Goal: Information Seeking & Learning: Compare options

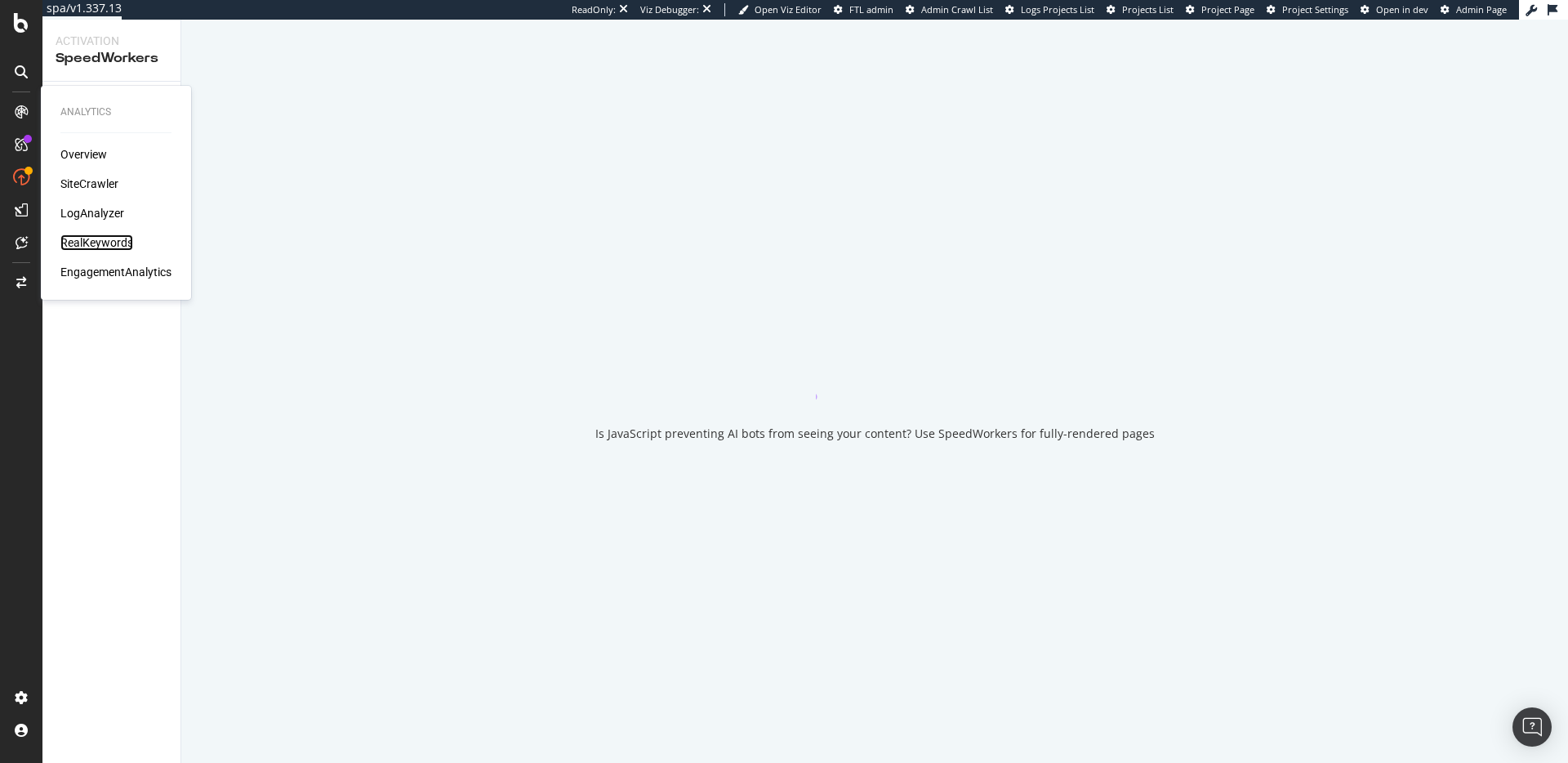
click at [111, 246] on div "RealKeywords" at bounding box center [97, 242] width 73 height 16
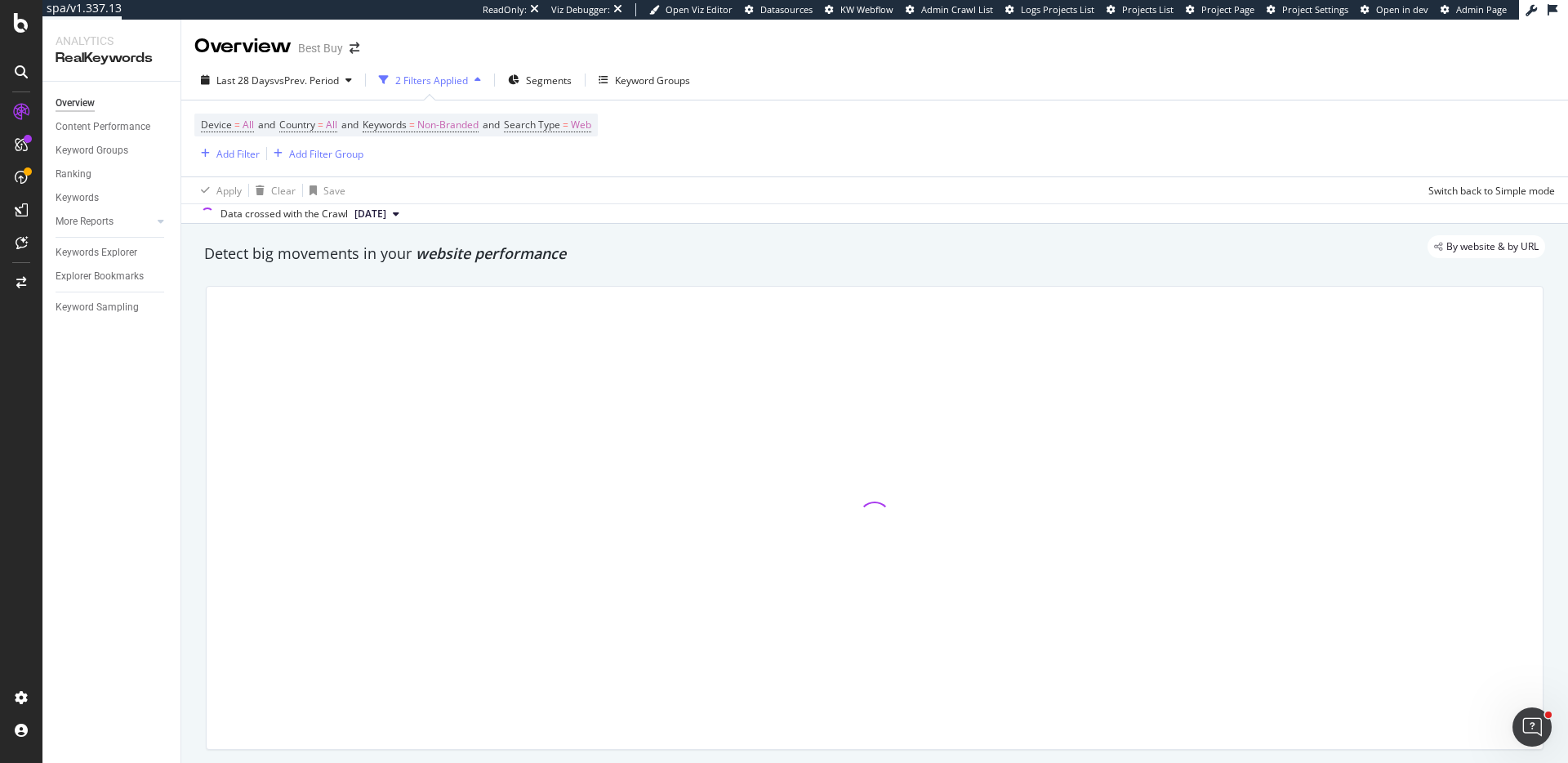
click at [395, 87] on div "button" at bounding box center [384, 80] width 23 height 23
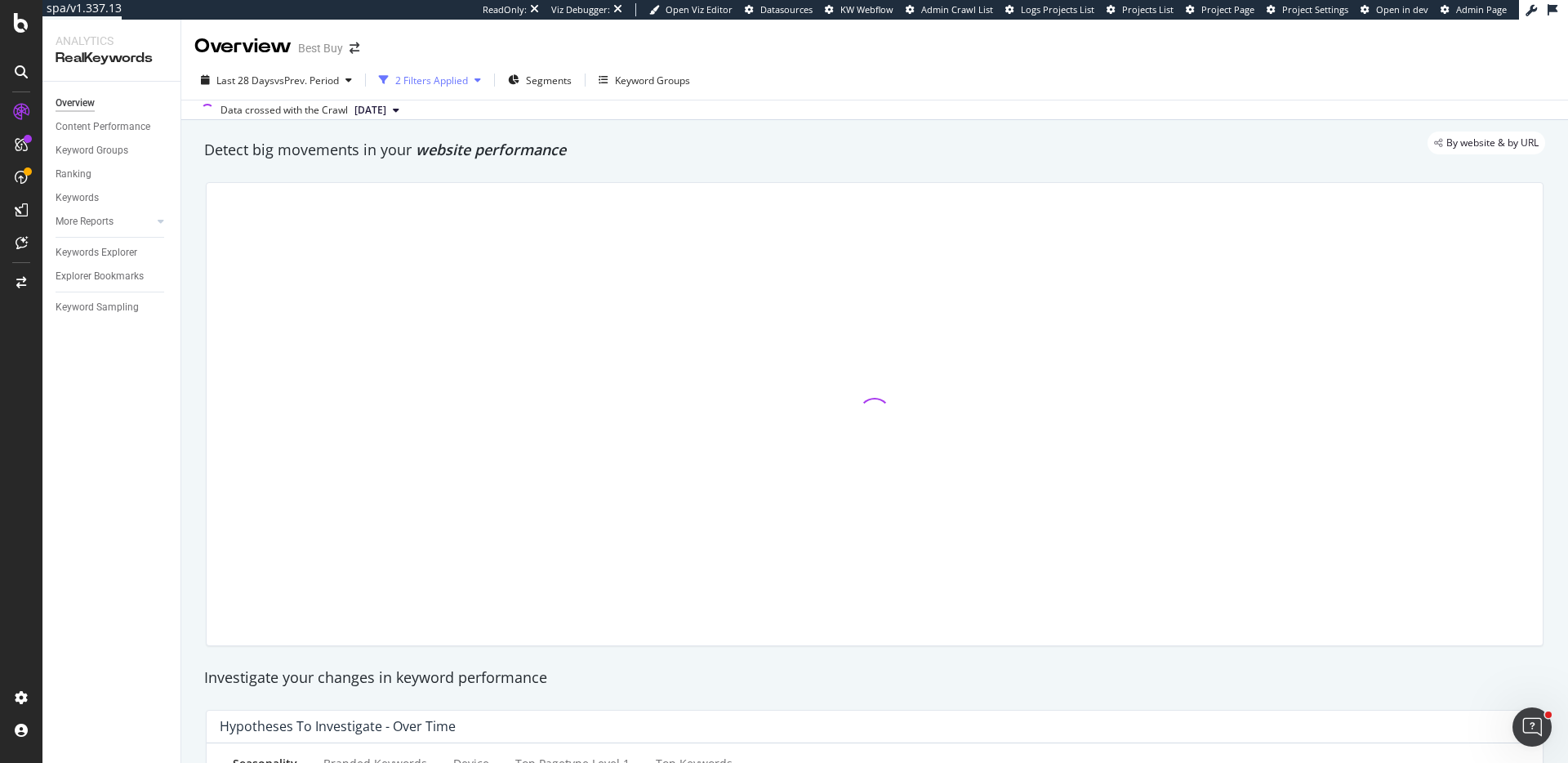
click at [429, 81] on div "2 Filters Applied" at bounding box center [431, 80] width 73 height 14
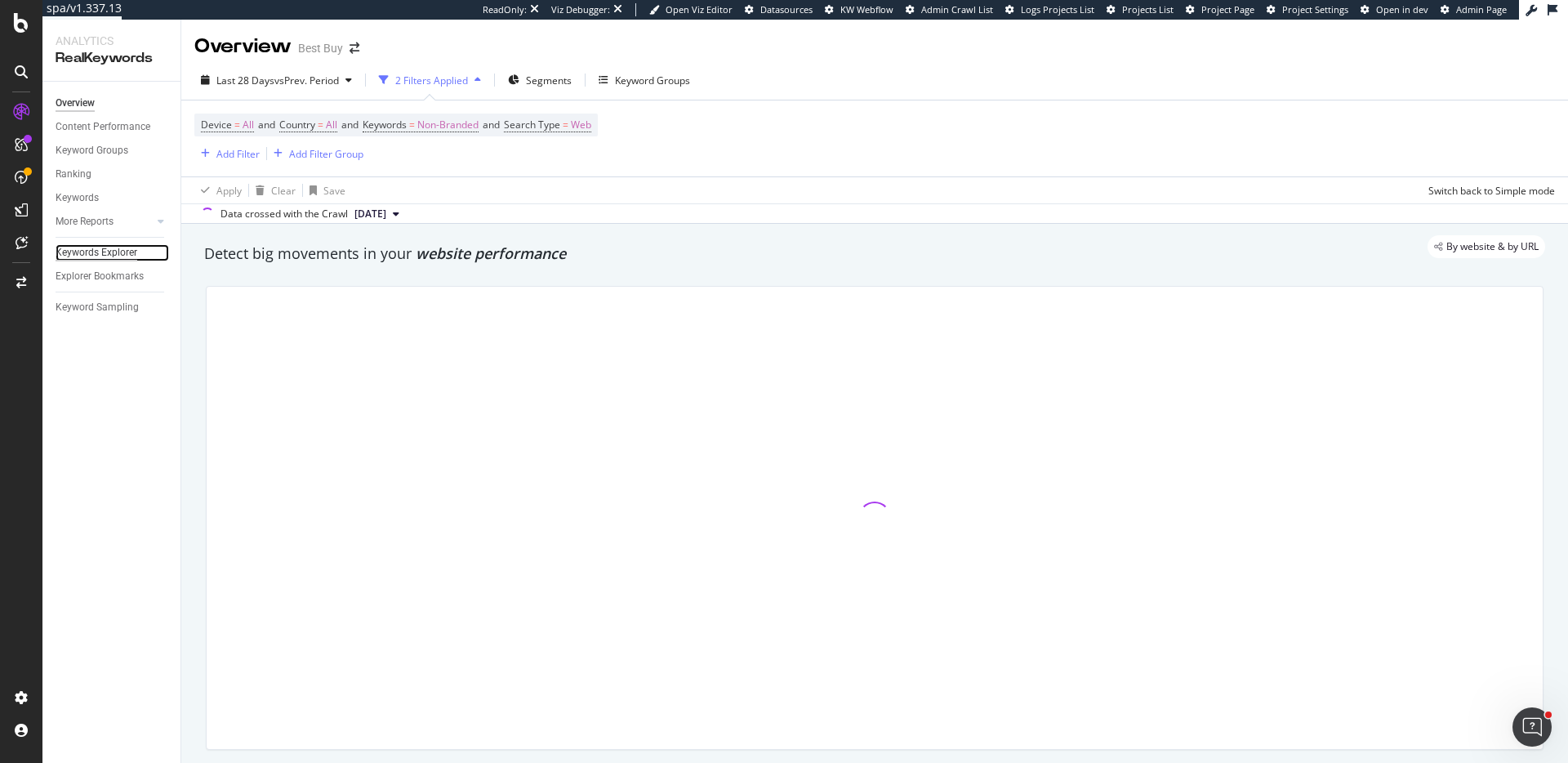
click at [109, 249] on div "Keywords Explorer" at bounding box center [97, 252] width 82 height 17
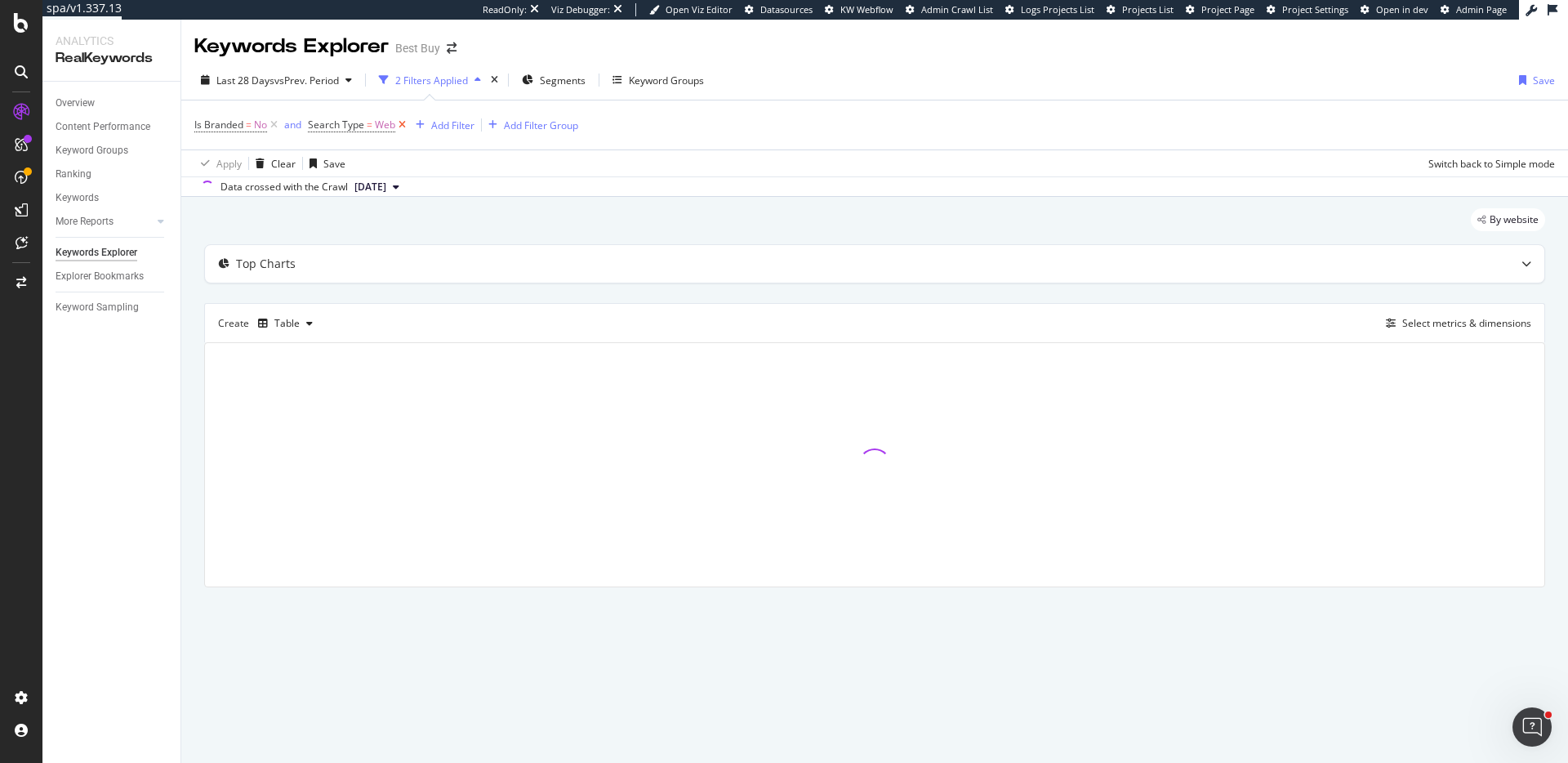
click at [401, 122] on icon at bounding box center [402, 125] width 14 height 16
click at [330, 127] on div "Add Filter" at bounding box center [324, 125] width 43 height 14
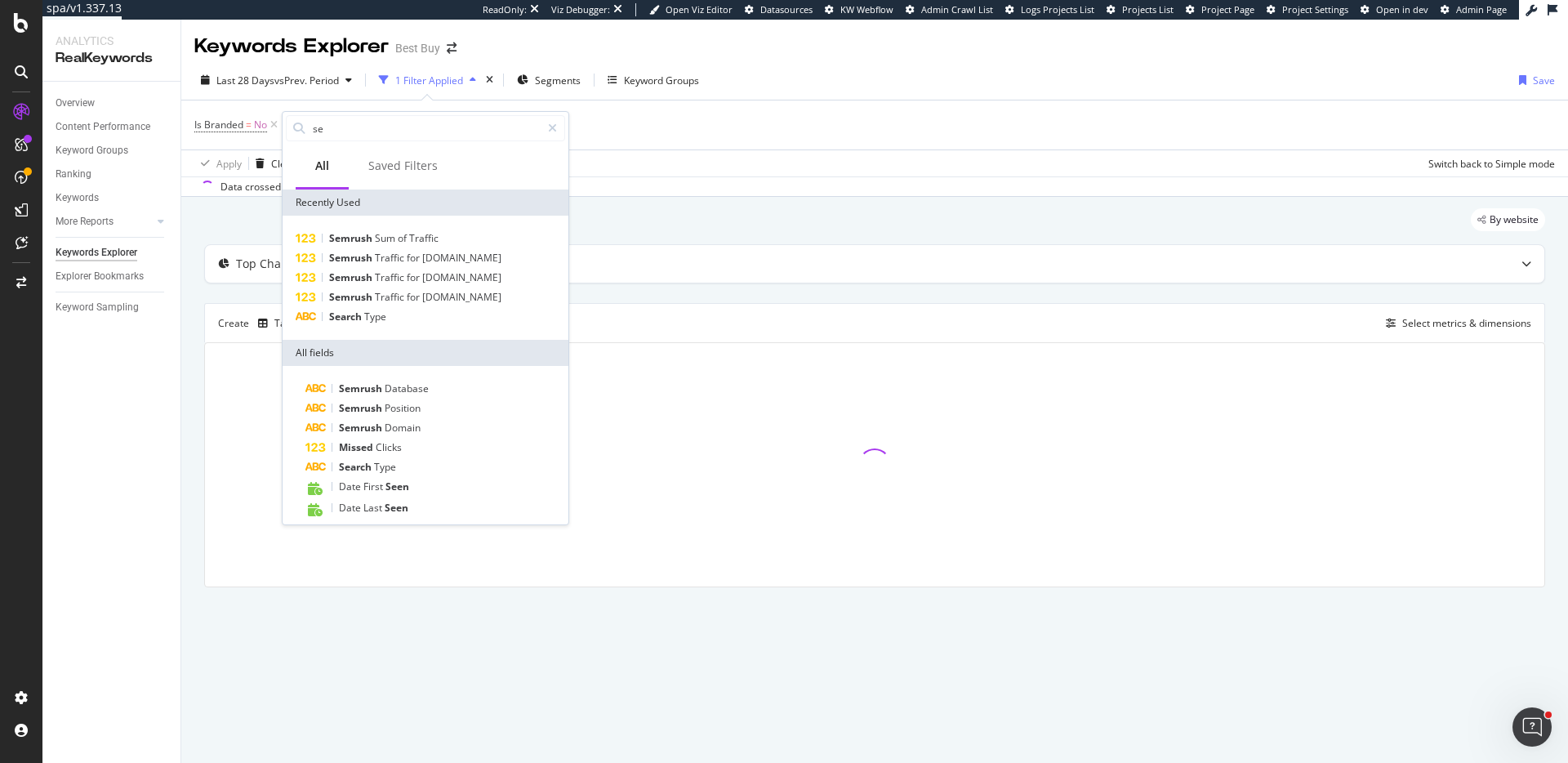
type input "sem"
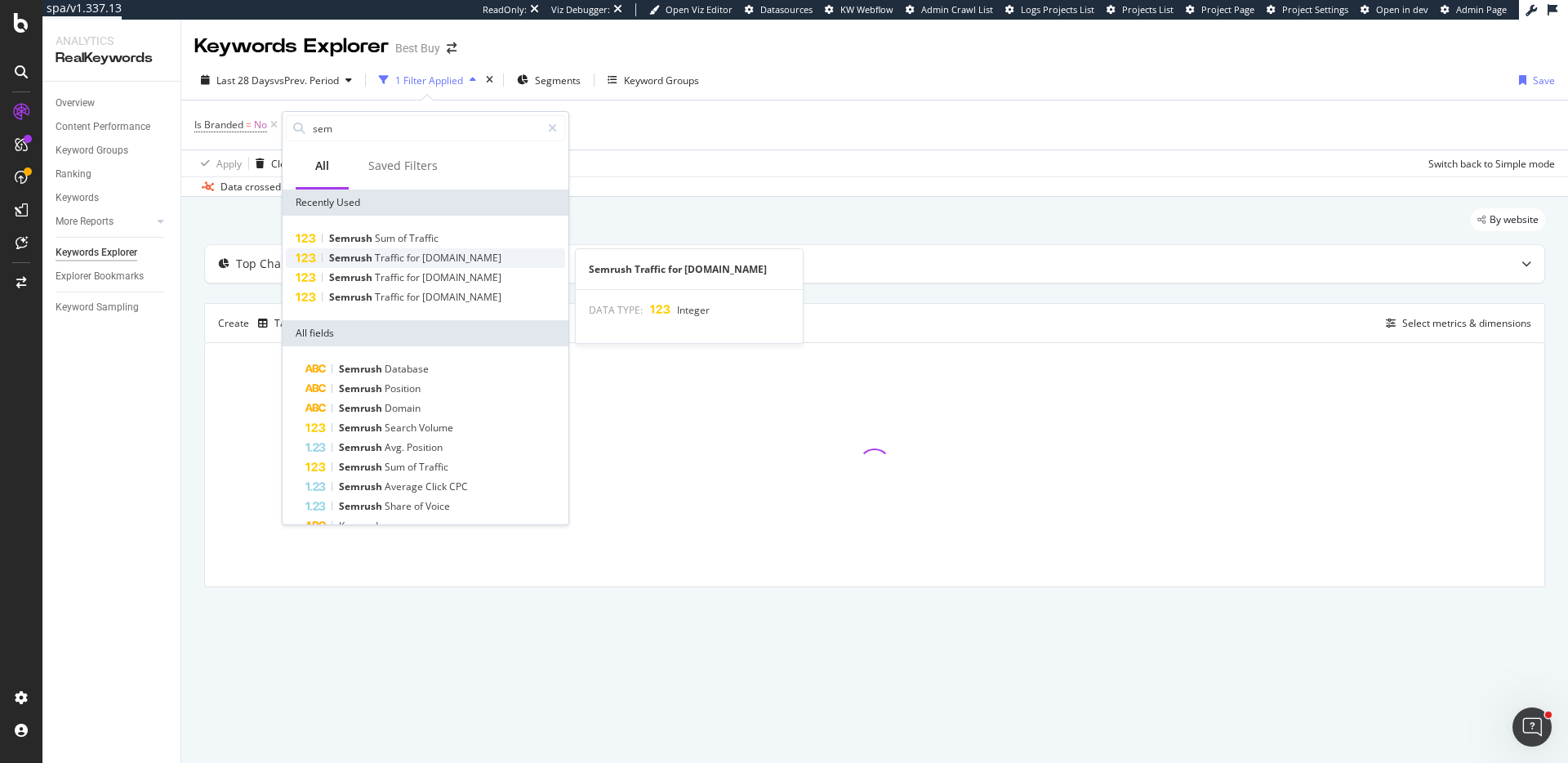
click at [453, 256] on span "[DOMAIN_NAME]" at bounding box center [462, 257] width 79 height 14
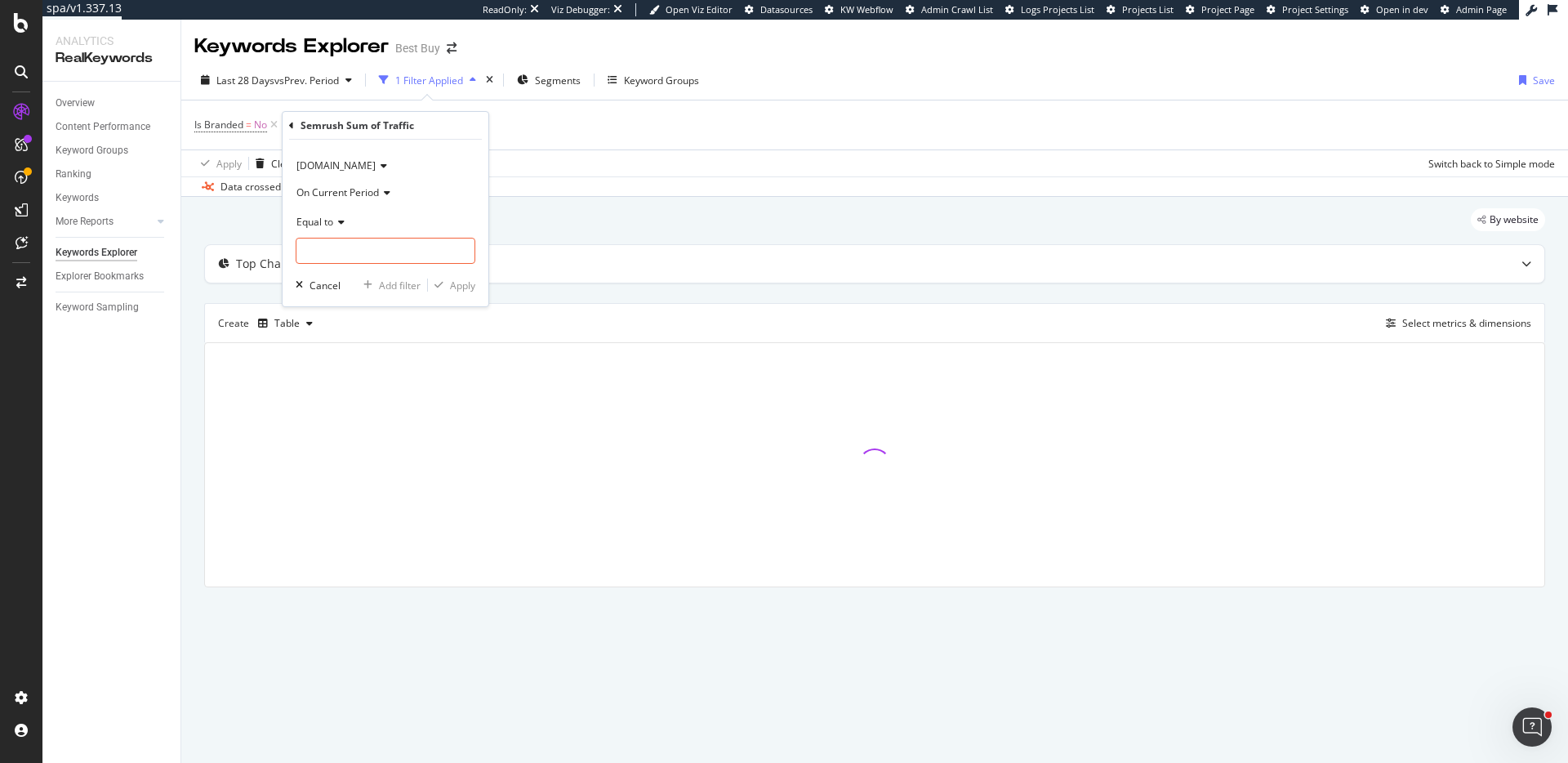
click at [324, 216] on span "Equal to" at bounding box center [314, 221] width 37 height 14
click at [347, 342] on span "Greater than" at bounding box center [333, 340] width 59 height 14
click at [357, 255] on input "number" at bounding box center [385, 251] width 180 height 26
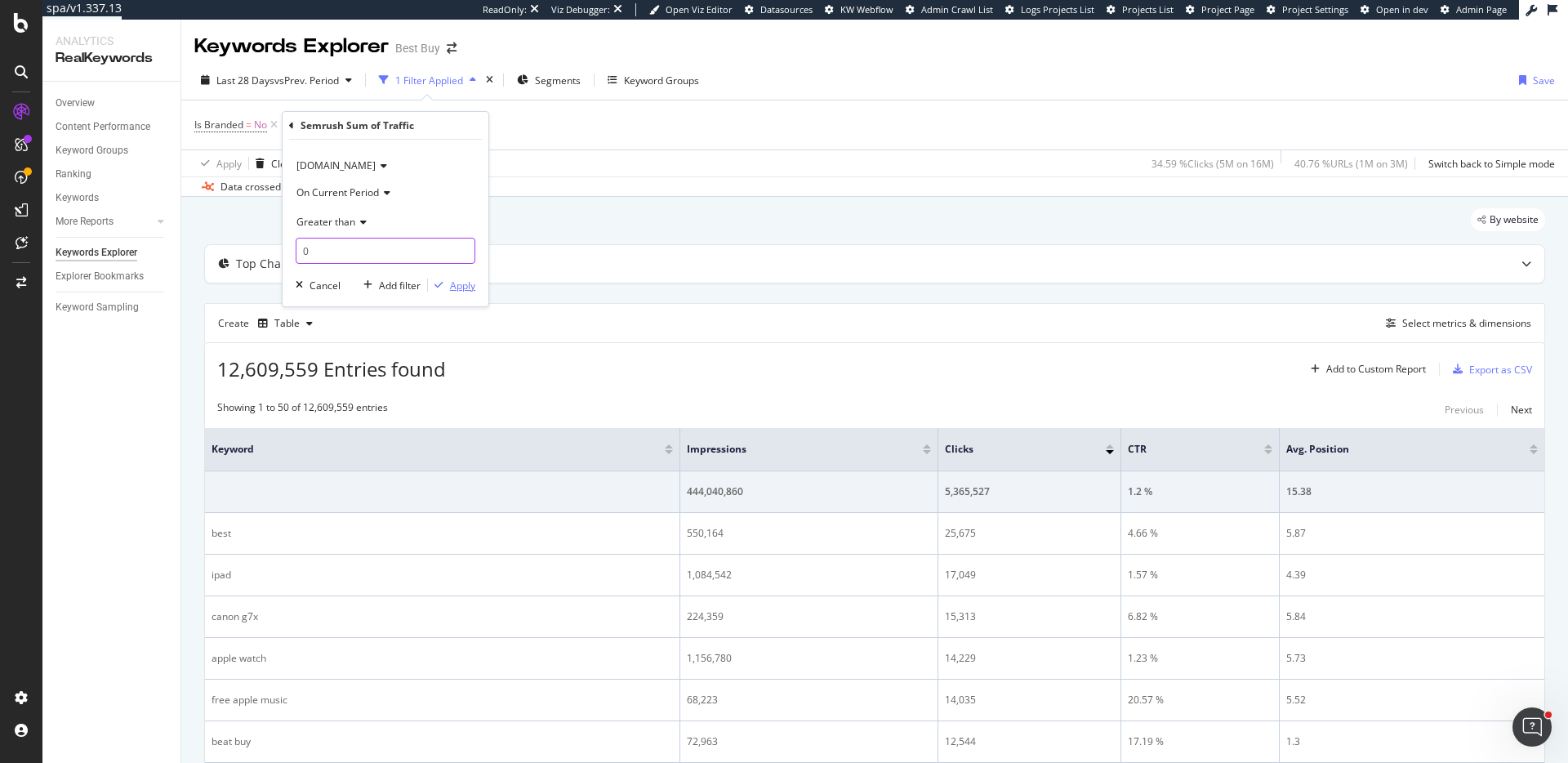
type input "0"
click at [462, 284] on div "Apply" at bounding box center [462, 285] width 25 height 14
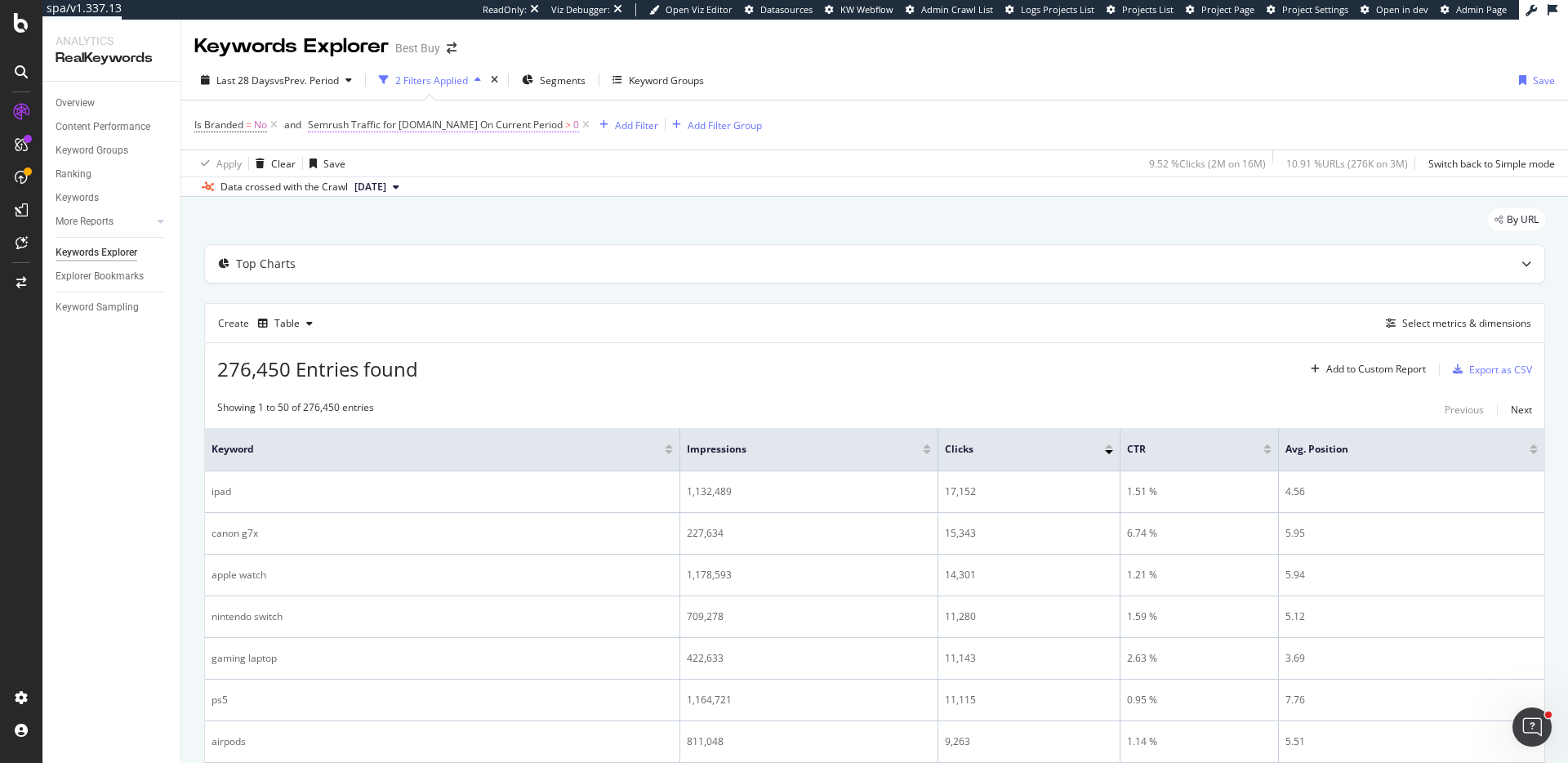
click at [408, 122] on span "Semrush Traffic for [DOMAIN_NAME] On Current Period" at bounding box center [435, 124] width 255 height 14
click at [340, 160] on span "[DOMAIN_NAME]" at bounding box center [363, 163] width 79 height 14
click at [342, 213] on span "[DOMAIN_NAME]" at bounding box center [370, 219] width 79 height 14
click at [495, 283] on div "Apply" at bounding box center [489, 282] width 25 height 14
click at [493, 120] on span "Semrush Traffic for [DOMAIN_NAME] On Current Period" at bounding box center [435, 124] width 255 height 14
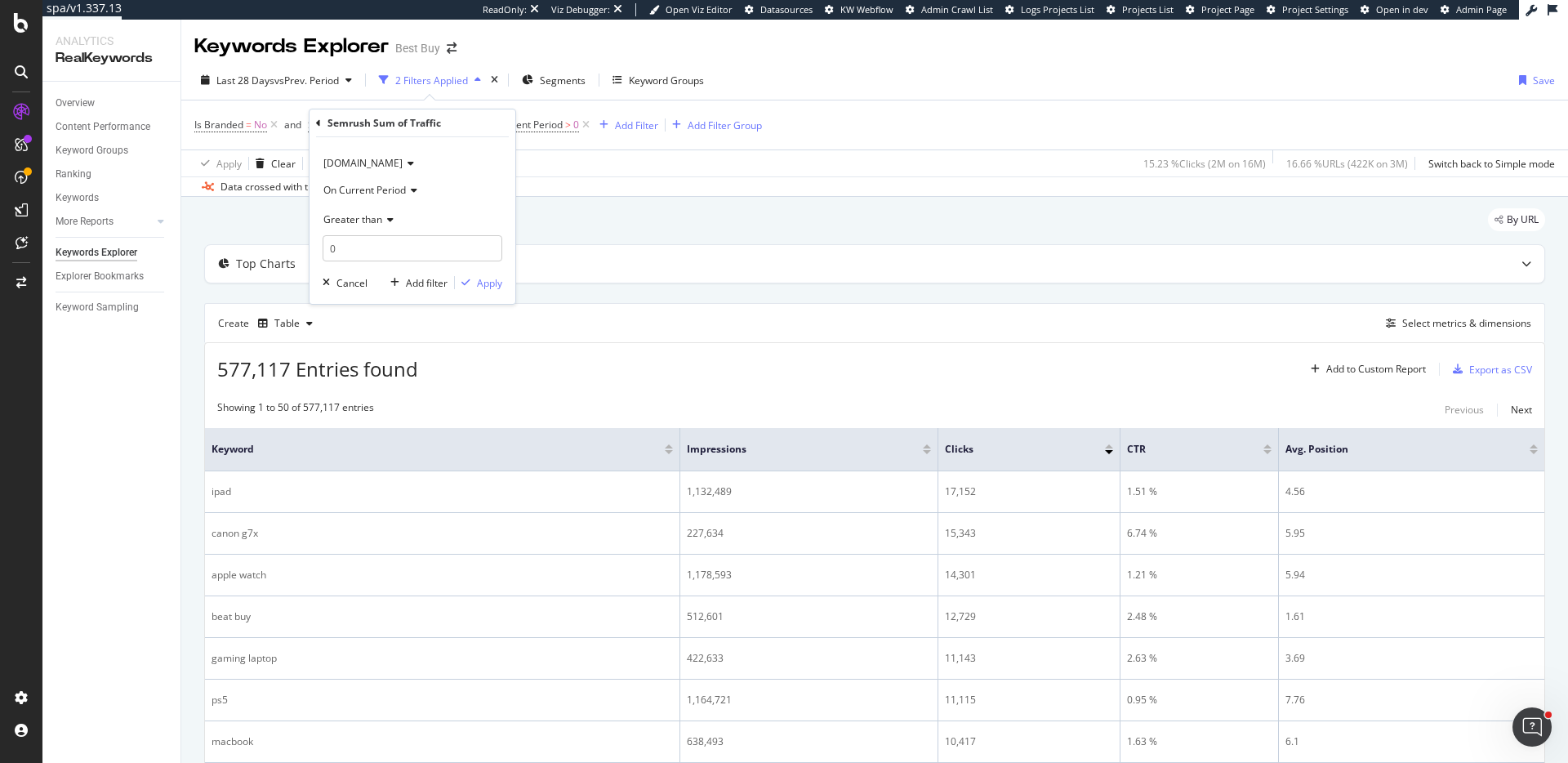
click at [379, 165] on span "[DOMAIN_NAME]" at bounding box center [363, 163] width 79 height 14
click at [385, 257] on span "[DOMAIN_NAME]" at bounding box center [370, 260] width 79 height 14
click at [481, 278] on div "Apply" at bounding box center [489, 282] width 25 height 14
